Goal: Transaction & Acquisition: Purchase product/service

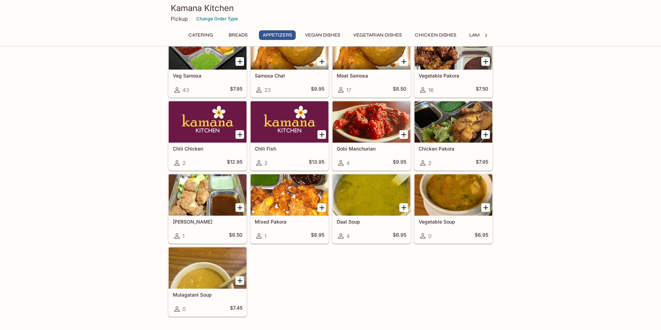
scroll to position [463, 0]
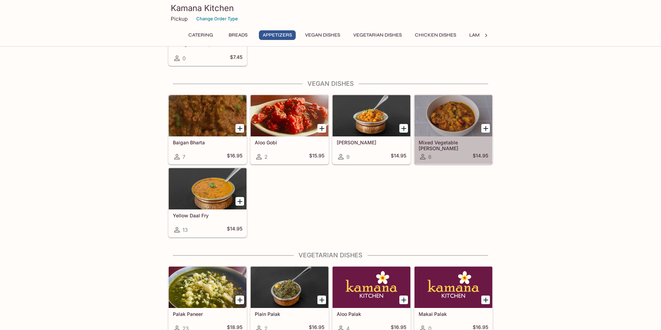
click at [442, 138] on link "Mixed Vegetable [PERSON_NAME] 6 $14.95" at bounding box center [453, 130] width 78 height 70
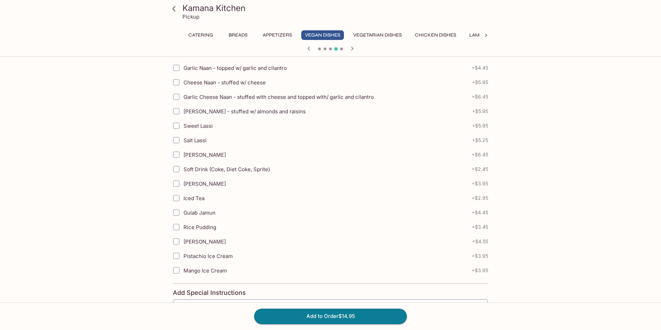
scroll to position [179, 0]
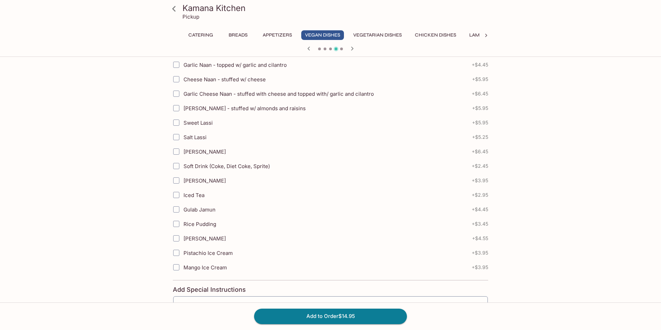
click at [176, 123] on input "Sweet Lassi" at bounding box center [176, 123] width 14 height 14
checkbox input "true"
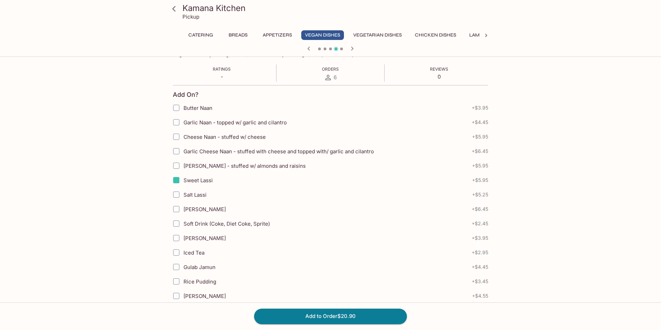
scroll to position [121, 0]
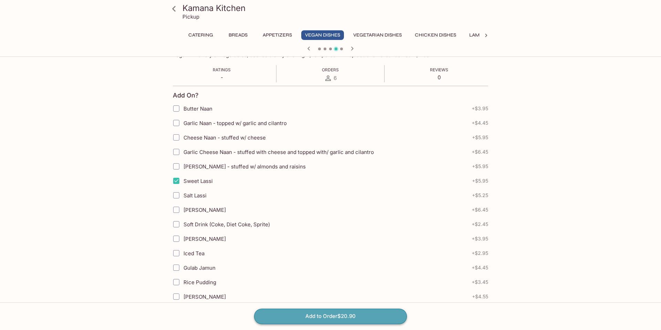
drag, startPoint x: 355, startPoint y: 315, endPoint x: 369, endPoint y: 309, distance: 15.4
click at [355, 315] on button "Add to Order $20.90" at bounding box center [330, 315] width 153 height 15
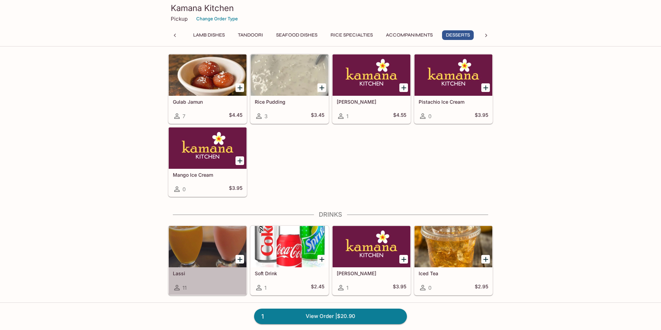
click at [216, 228] on div at bounding box center [208, 246] width 78 height 41
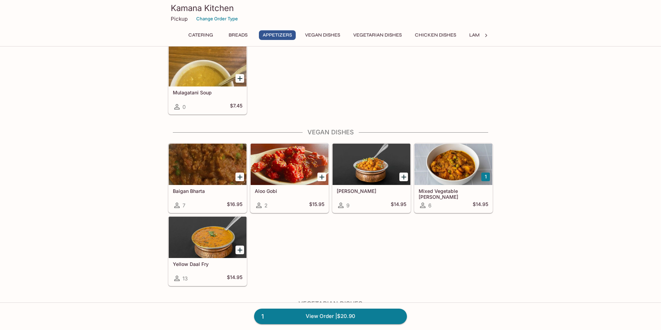
scroll to position [659, 0]
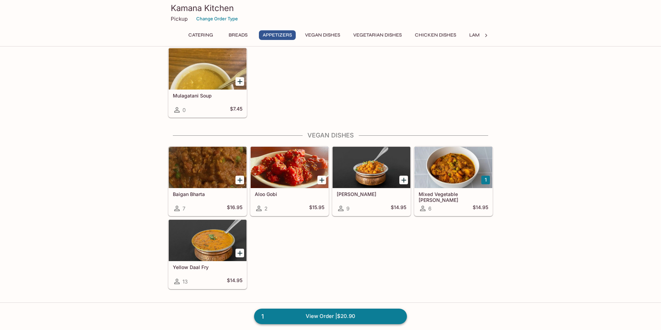
click at [331, 312] on link "1 View Order | $20.90" at bounding box center [330, 315] width 153 height 15
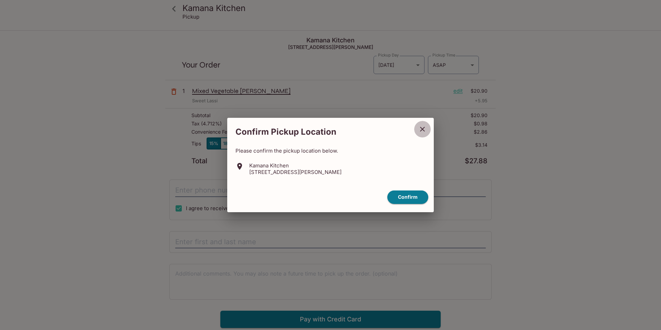
click at [419, 131] on icon "close" at bounding box center [422, 129] width 8 height 8
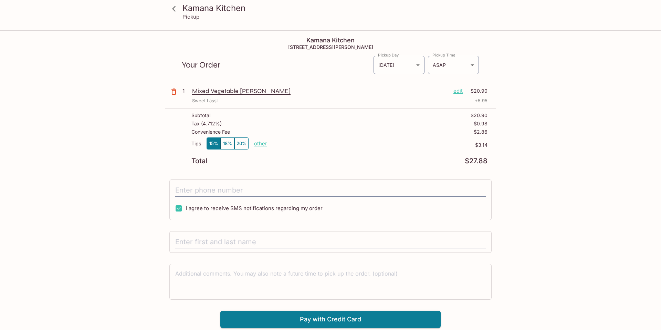
click at [262, 144] on p "other" at bounding box center [260, 143] width 13 height 7
type input "31.40"
click at [339, 160] on div "Total $27.88" at bounding box center [339, 161] width 296 height 7
click at [262, 144] on p "other" at bounding box center [260, 143] width 13 height 7
type input "0.00"
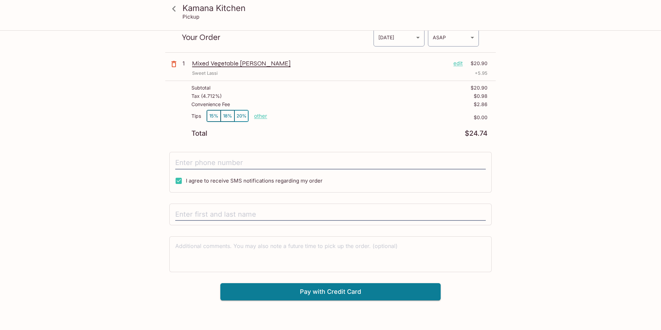
scroll to position [30, 0]
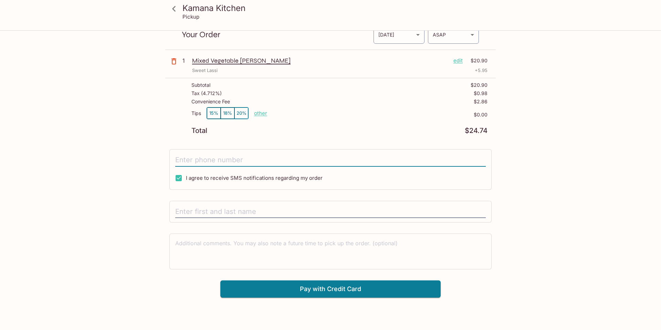
click at [275, 160] on input "tel" at bounding box center [330, 160] width 310 height 13
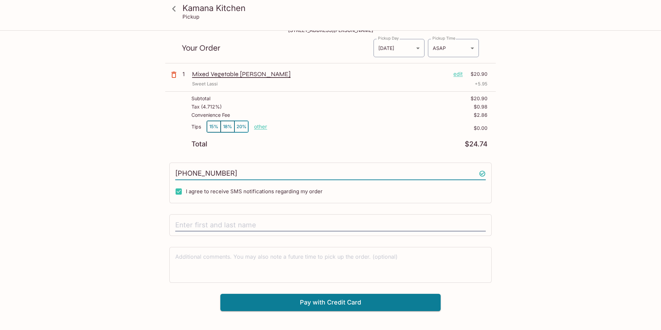
scroll to position [0, 0]
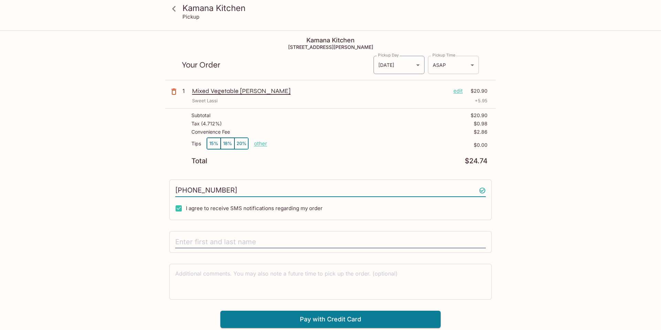
type input "[PHONE_NUMBER]"
click at [452, 68] on body "Kamana Kitchen Pickup Kamana Kitchen [STREET_ADDRESS][PERSON_NAME] Your Order P…" at bounding box center [330, 196] width 661 height 330
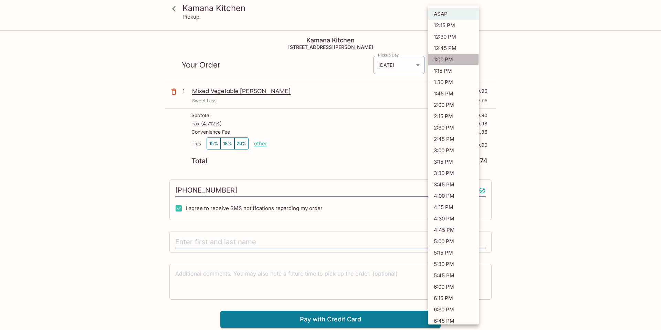
click at [448, 57] on li "1:00 PM" at bounding box center [453, 59] width 51 height 11
type input "[DATE]T23:00:41.000000Z"
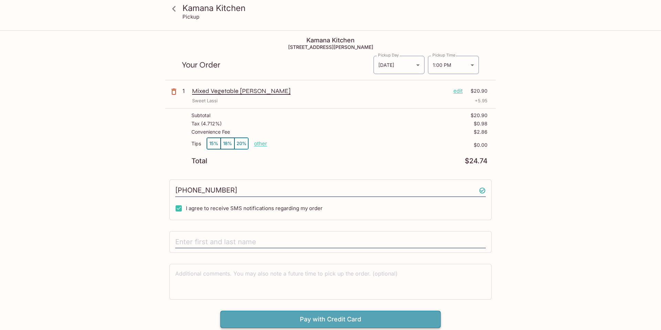
click at [316, 317] on button "Pay with Credit Card" at bounding box center [330, 318] width 220 height 17
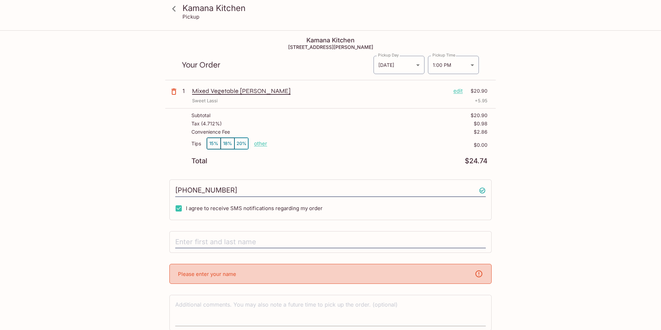
scroll to position [31, 0]
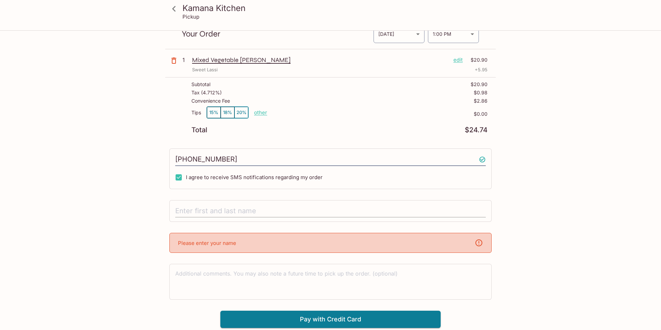
click at [256, 212] on input "text" at bounding box center [330, 210] width 310 height 13
type input "[PERSON_NAME]"
click at [359, 316] on div "Kamana Kitchen Pickup Kamana Kitchen [STREET_ADDRESS][PERSON_NAME] Your Order P…" at bounding box center [330, 165] width 661 height 330
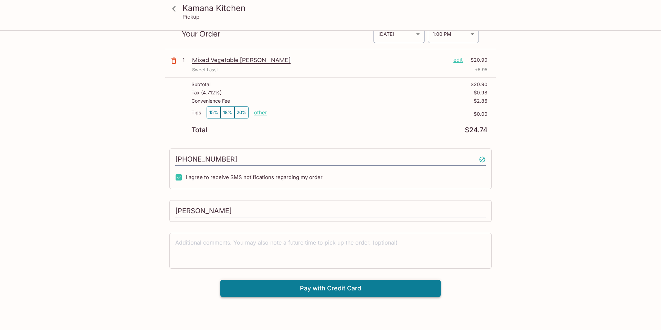
click at [373, 291] on button "Pay with Credit Card" at bounding box center [330, 287] width 220 height 17
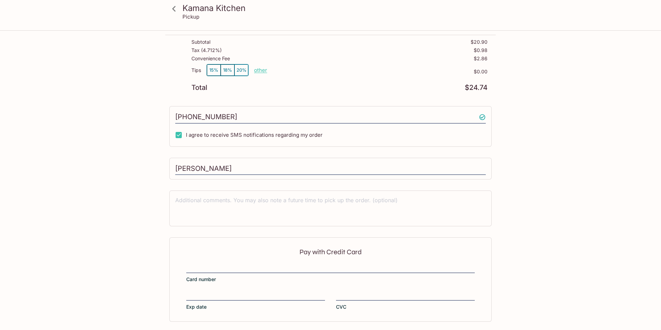
scroll to position [101, 0]
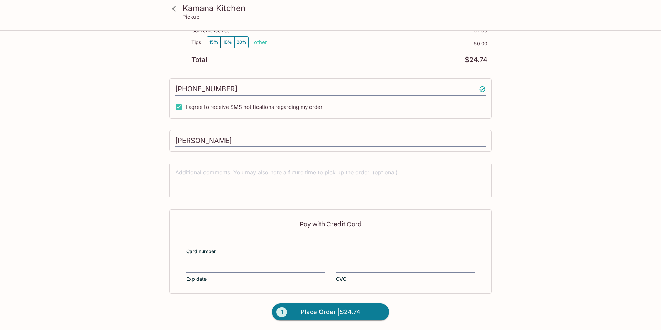
click at [358, 261] on div "Pay with Credit Card Card number Exp date CVC" at bounding box center [330, 251] width 322 height 84
click at [430, 311] on form "Pay with Credit Card Card number Exp date CVC 1 Place Order | $24.74" at bounding box center [330, 269] width 330 height 120
click at [323, 318] on button "1 Place Order | $24.74" at bounding box center [330, 311] width 117 height 17
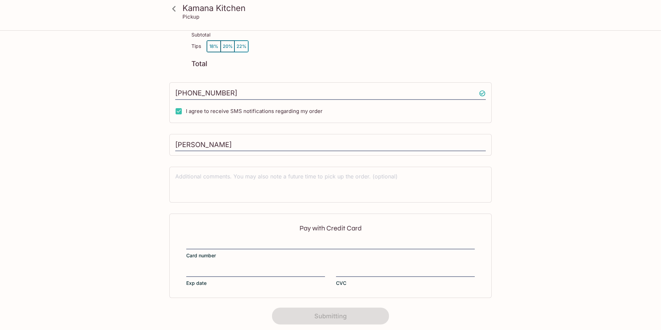
scroll to position [0, 0]
